Goal: Navigation & Orientation: Find specific page/section

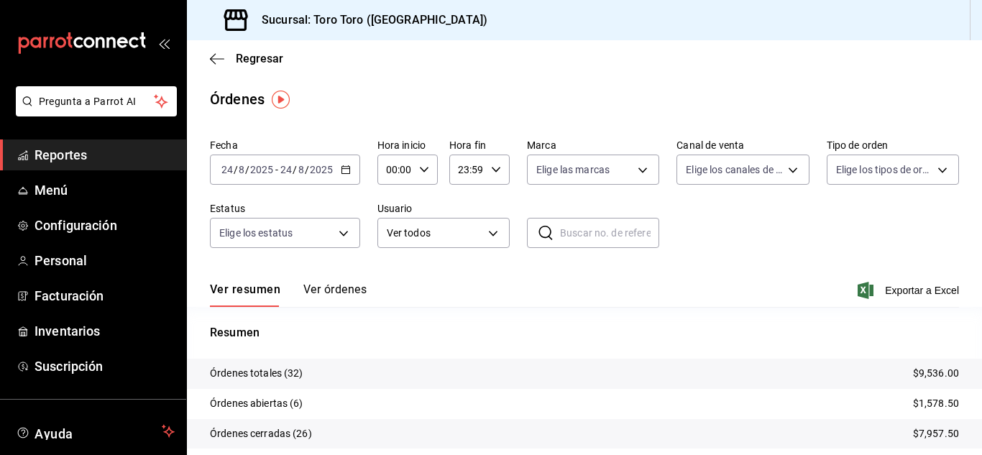
click at [95, 158] on span "Reportes" at bounding box center [105, 154] width 140 height 19
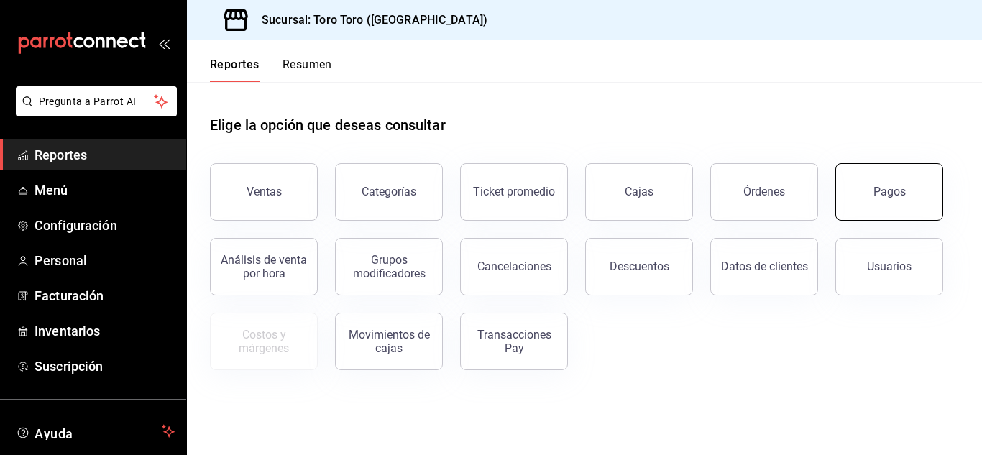
click at [909, 184] on button "Pagos" at bounding box center [889, 192] width 108 height 58
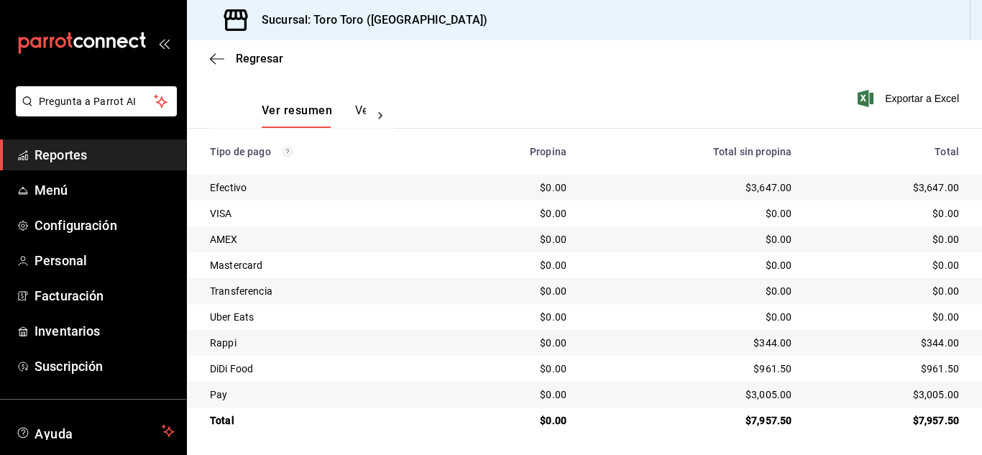
scroll to position [206, 0]
click at [53, 156] on span "Reportes" at bounding box center [105, 154] width 140 height 19
